Goal: Share content

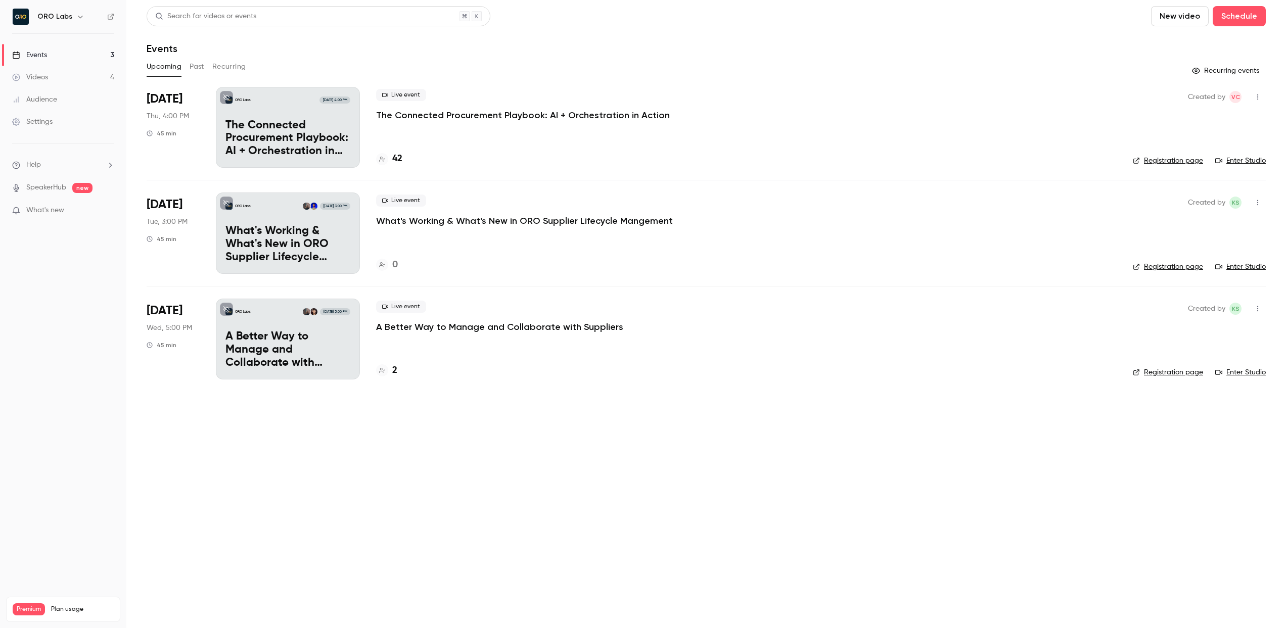
click at [288, 108] on div "ORO Labs [DATE] 4:00 PM The Connected Procurement Playbook: AI + Orchestration …" at bounding box center [288, 127] width 144 height 81
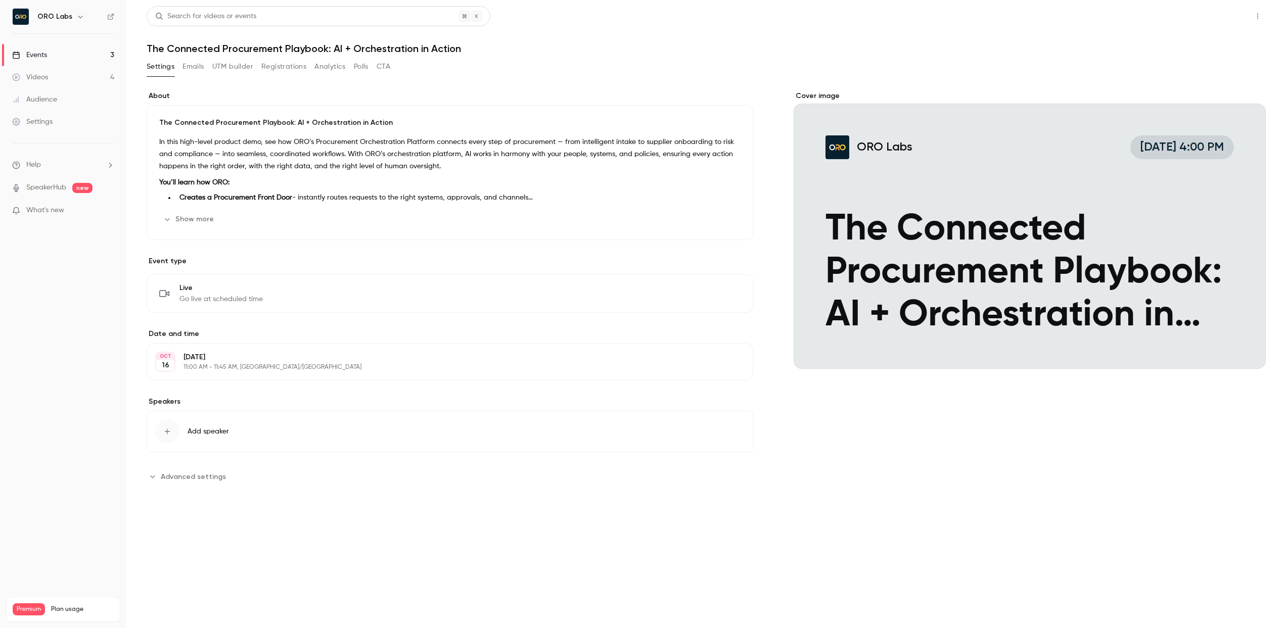
click at [1232, 20] on button "Share" at bounding box center [1222, 16] width 40 height 20
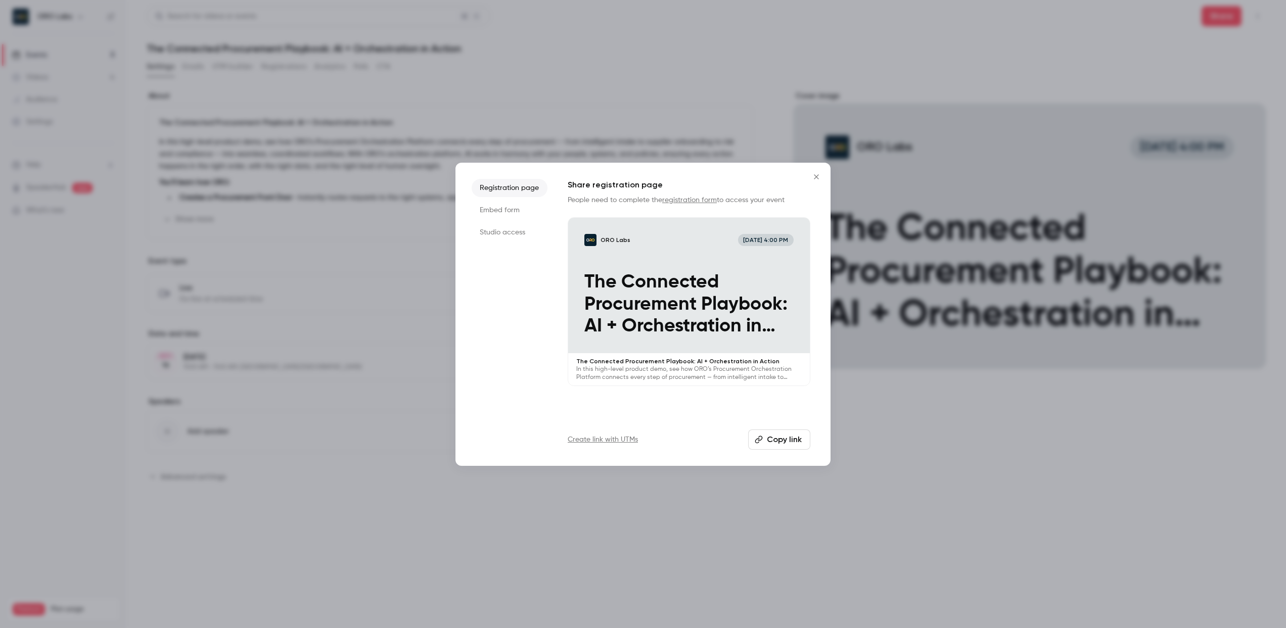
click at [780, 439] on button "Copy link" at bounding box center [779, 440] width 62 height 20
click at [688, 198] on link "registration form" at bounding box center [689, 200] width 55 height 7
click at [770, 444] on button "Copy link" at bounding box center [779, 440] width 62 height 20
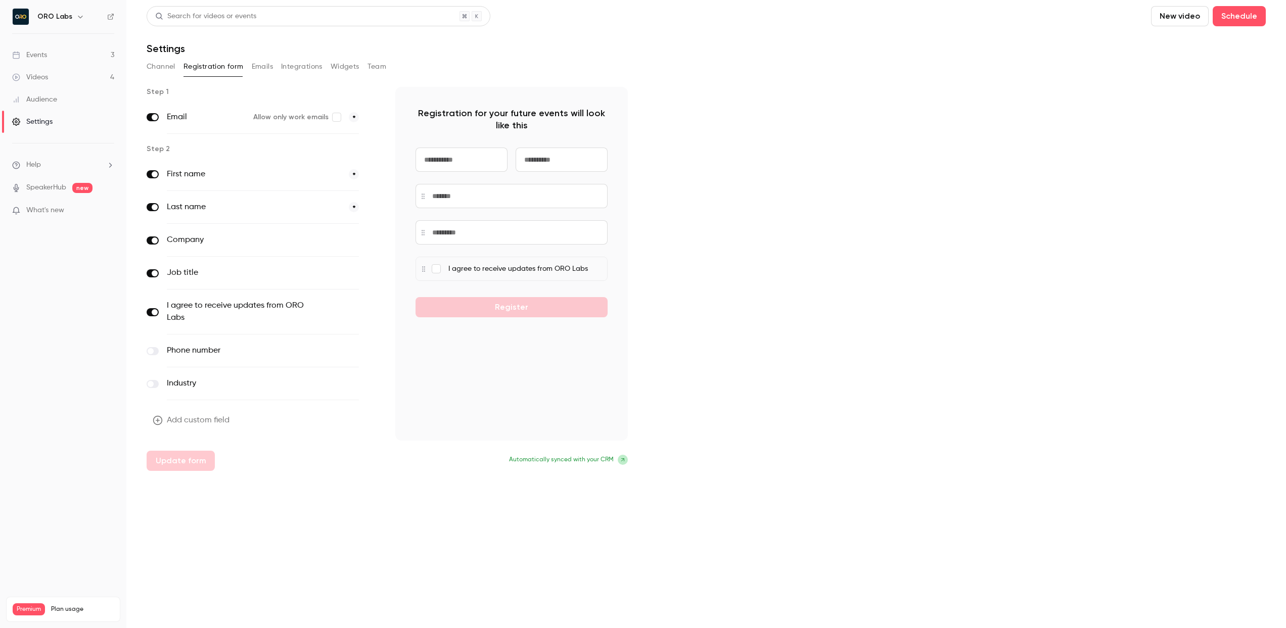
click at [469, 161] on input at bounding box center [462, 160] width 92 height 24
